Goal: Task Accomplishment & Management: Use online tool/utility

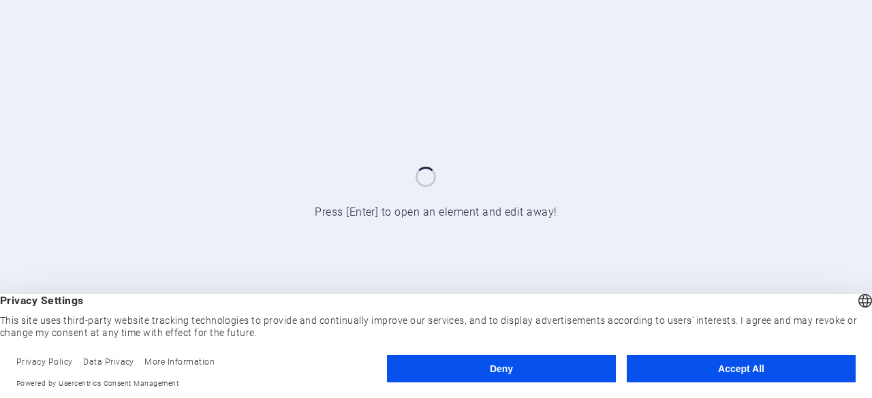
click at [703, 375] on button "Accept All" at bounding box center [740, 368] width 229 height 27
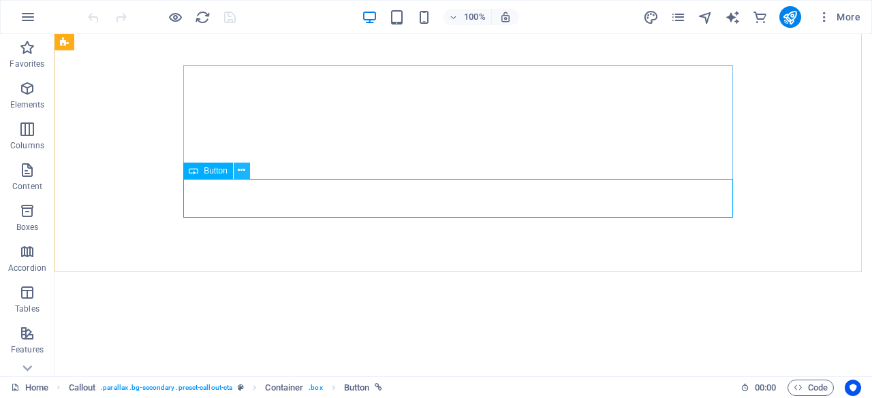
click at [245, 170] on icon at bounding box center [241, 170] width 7 height 14
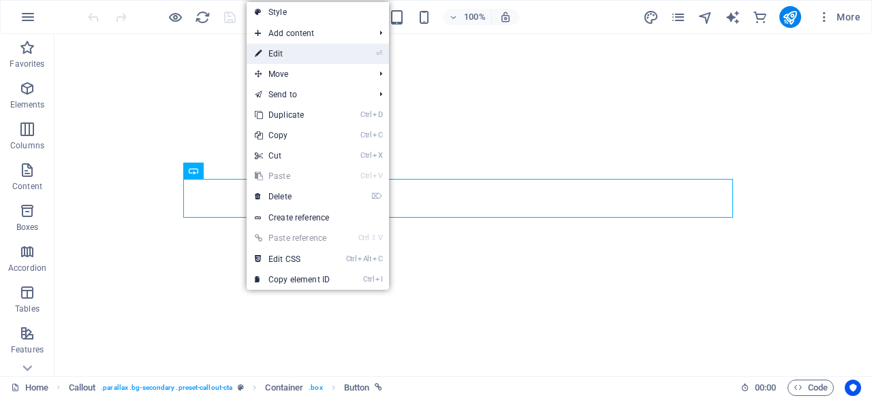
click at [295, 53] on link "⏎ Edit" at bounding box center [292, 54] width 91 height 20
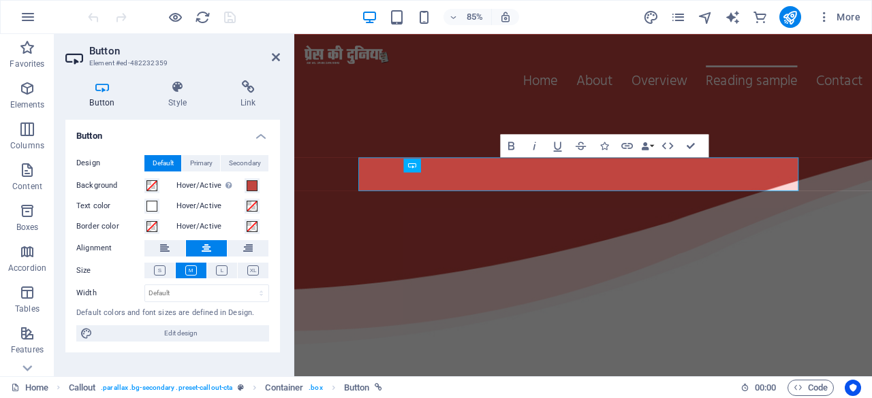
scroll to position [2592, 0]
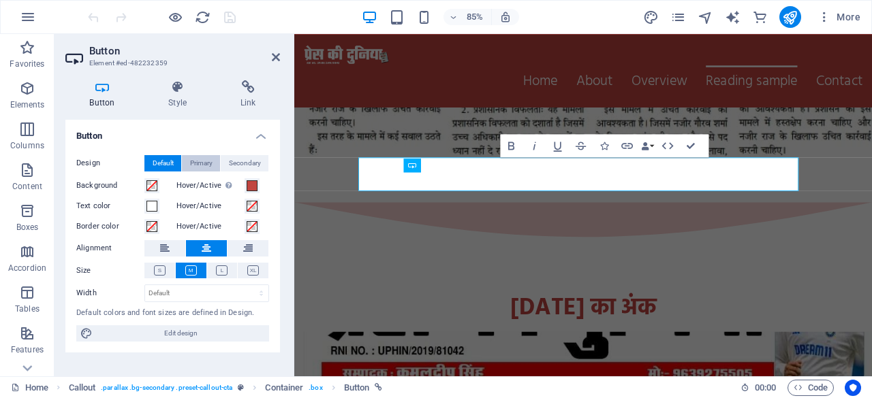
click at [208, 164] on span "Primary" at bounding box center [201, 163] width 22 height 16
click at [240, 164] on span "Secondary" at bounding box center [245, 163] width 32 height 16
click at [211, 164] on span "Primary" at bounding box center [201, 163] width 22 height 16
click at [160, 161] on span "Default" at bounding box center [163, 163] width 21 height 16
click at [624, 143] on icon "button" at bounding box center [627, 146] width 12 height 6
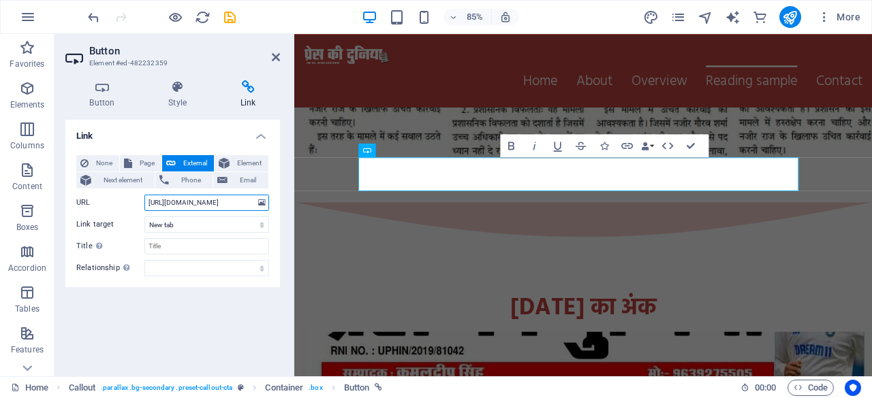
click at [223, 200] on input "[URL][DOMAIN_NAME]" at bounding box center [206, 203] width 125 height 16
click at [223, 199] on input "[URL][DOMAIN_NAME]" at bounding box center [206, 203] width 125 height 16
click at [230, 200] on input "[URL][DOMAIN_NAME]" at bounding box center [206, 203] width 125 height 16
type input "[URL][DOMAIN_NAME]"
click at [234, 21] on icon "save" at bounding box center [230, 18] width 16 height 16
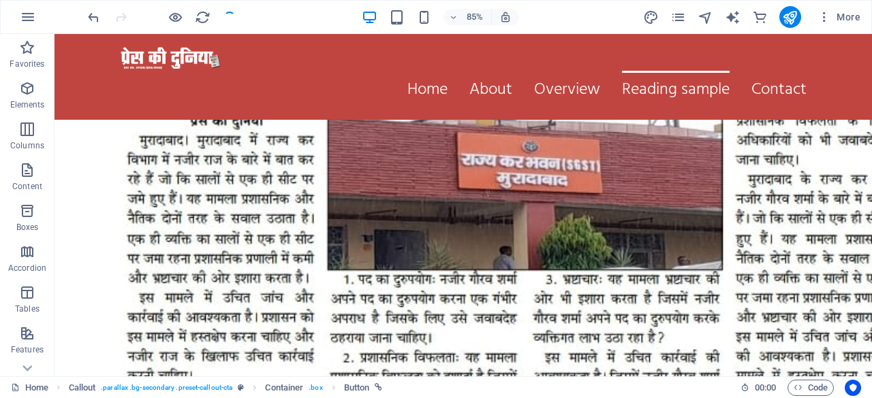
scroll to position [2724, 0]
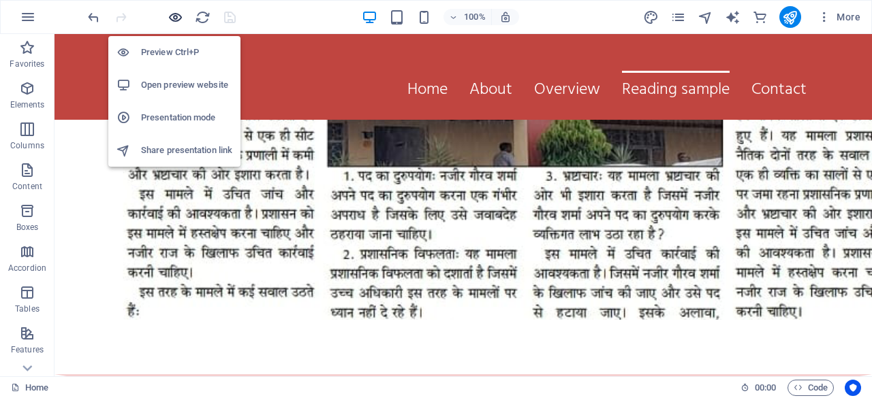
click at [174, 16] on icon "button" at bounding box center [176, 18] width 16 height 16
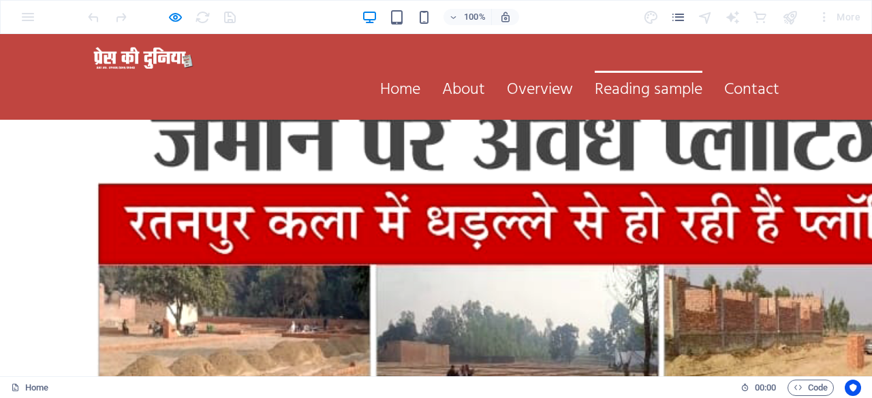
scroll to position [1702, 0]
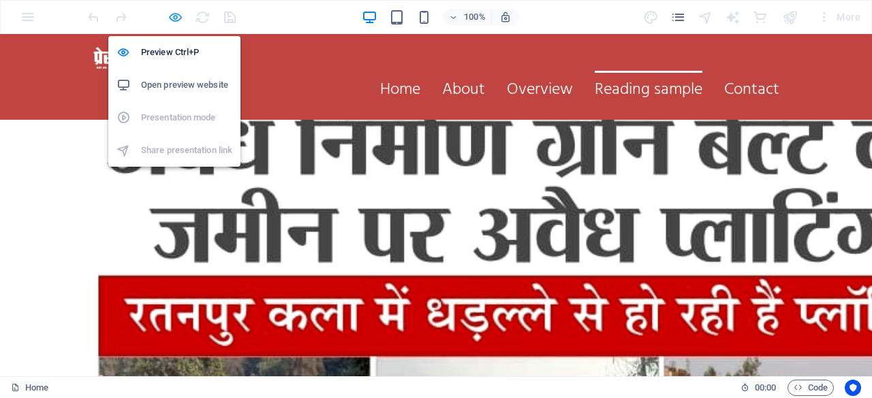
click at [172, 14] on icon "button" at bounding box center [176, 18] width 16 height 16
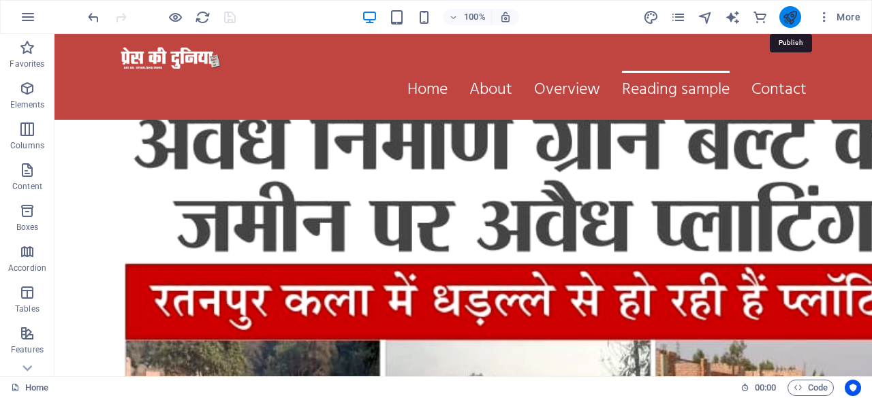
click at [786, 17] on icon "publish" at bounding box center [790, 18] width 16 height 16
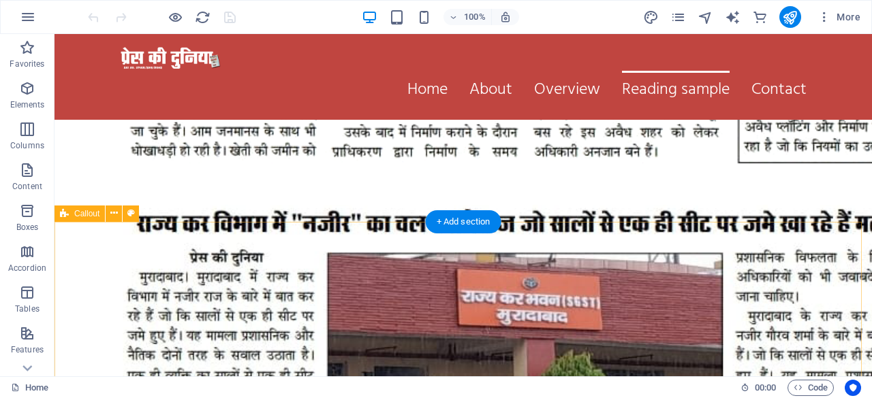
scroll to position [2362, 0]
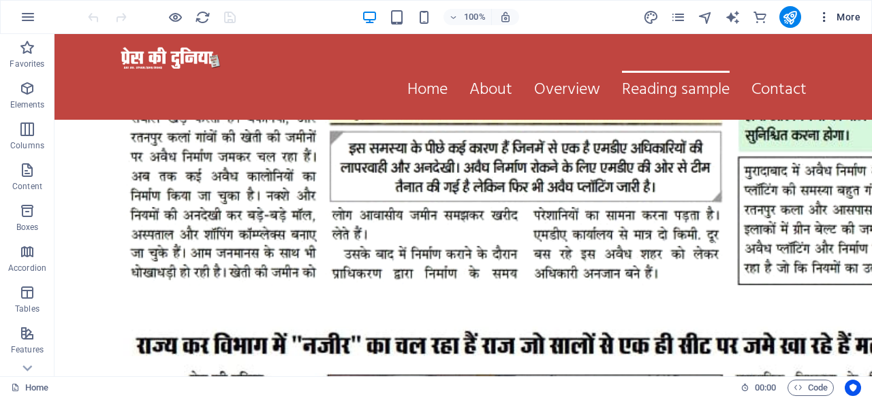
click at [824, 15] on icon "button" at bounding box center [824, 17] width 14 height 14
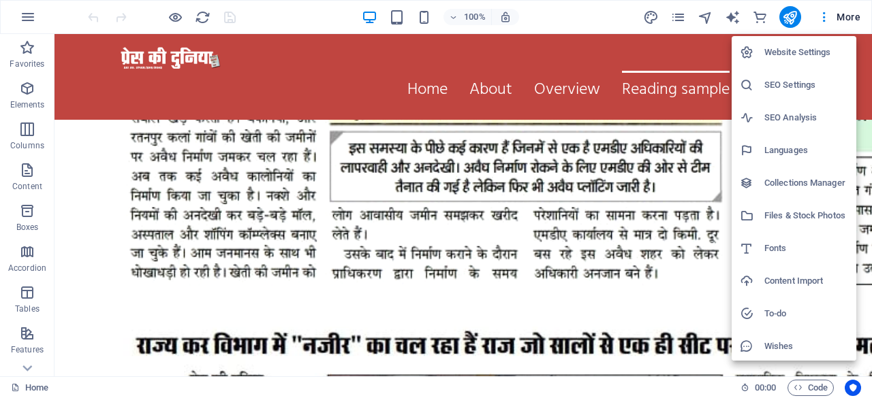
click at [784, 17] on div at bounding box center [436, 199] width 872 height 398
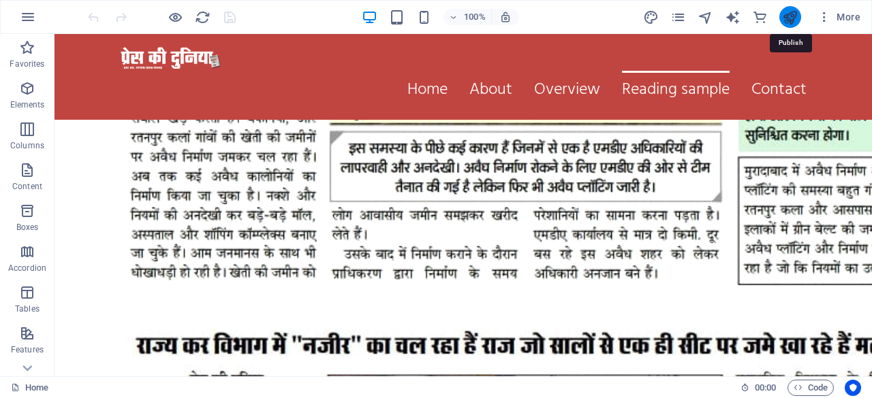
click at [788, 17] on icon "publish" at bounding box center [790, 18] width 16 height 16
